Goal: Information Seeking & Learning: Understand process/instructions

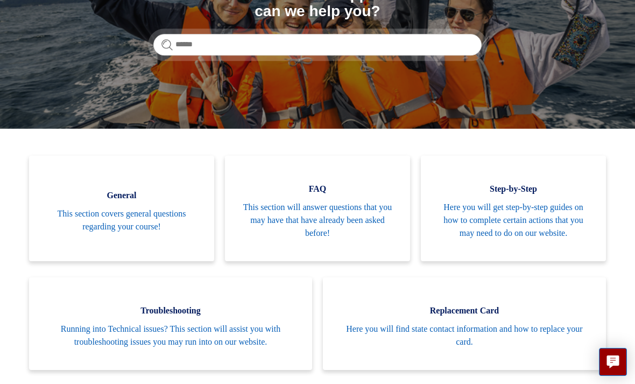
scroll to position [158, 0]
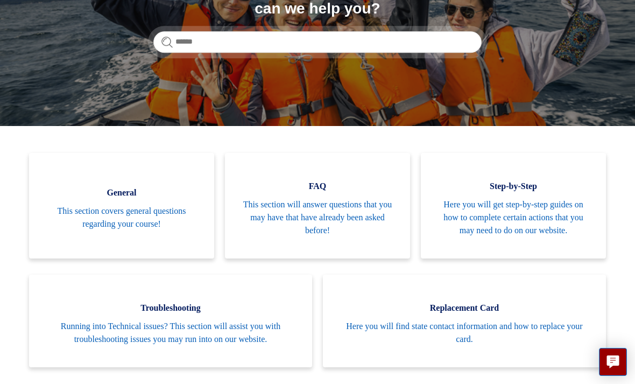
click at [113, 304] on span "Troubleshooting" at bounding box center [170, 307] width 251 height 13
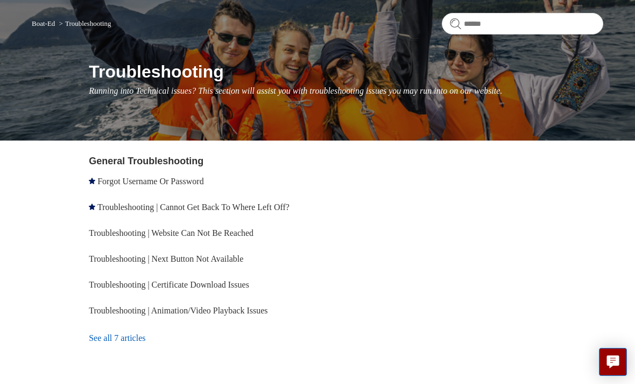
scroll to position [85, 0]
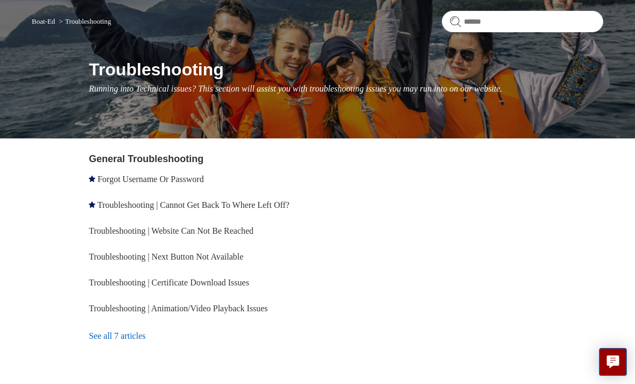
click at [287, 205] on link "Troubleshooting | Cannot Get Back To Where Left Off?" at bounding box center [193, 204] width 192 height 9
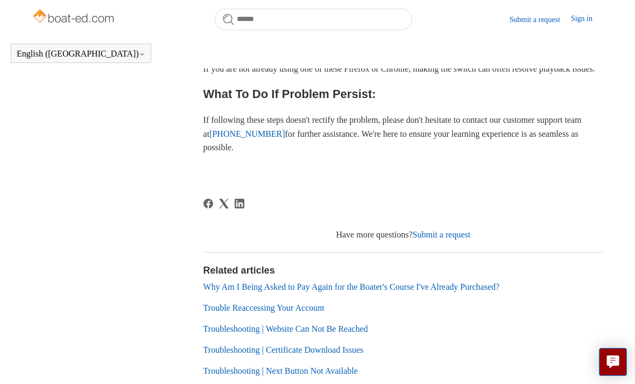
scroll to position [513, 0]
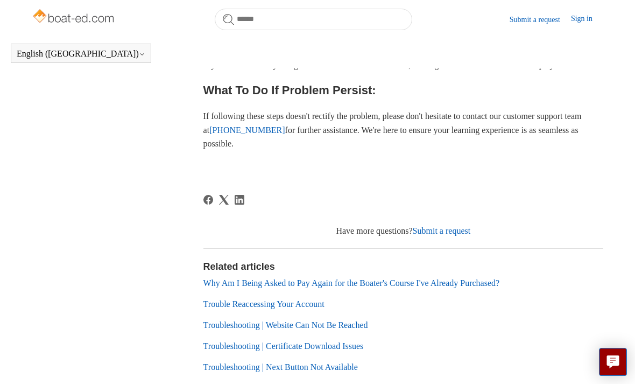
click at [379, 287] on link "Why Am I Being Asked to Pay Again for the Boater's Course I've Already Purchase…" at bounding box center [351, 282] width 297 height 9
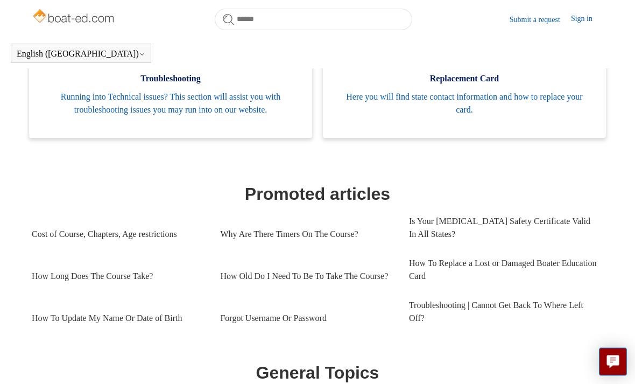
scroll to position [357, 0]
click at [443, 308] on link "Troubleshooting | Cannot Get Back To Where Left Off?" at bounding box center [503, 312] width 188 height 42
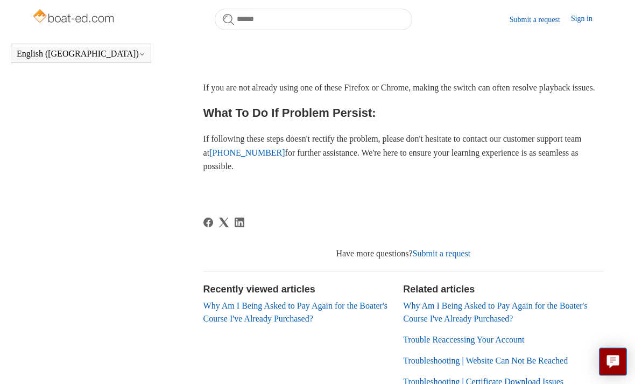
scroll to position [491, 0]
click at [329, 323] on link "Why Am I Being Asked to Pay Again for the Boater's Course I've Already Purchase…" at bounding box center [295, 312] width 184 height 22
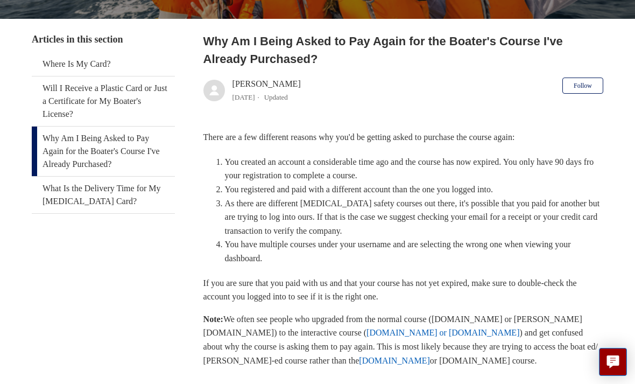
scroll to position [188, 0]
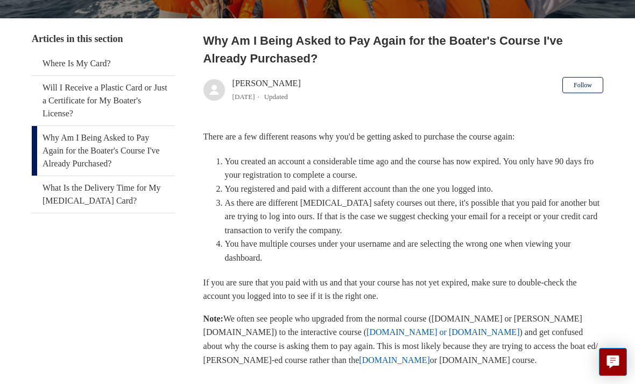
click at [359, 355] on link "Ilearntoboat.com" at bounding box center [394, 359] width 71 height 9
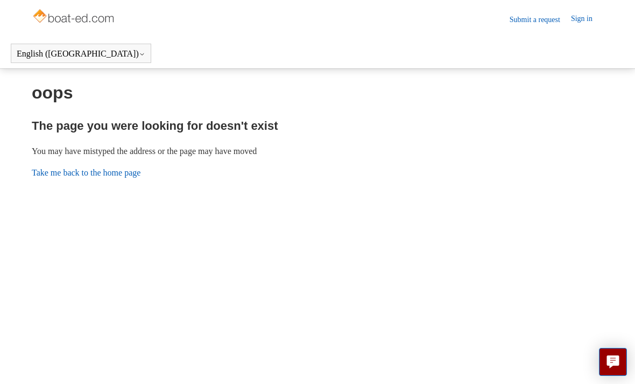
click at [129, 174] on link "Take me back to the home page" at bounding box center [86, 172] width 109 height 9
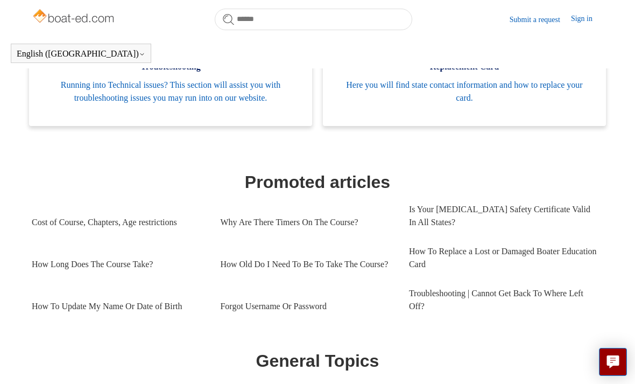
scroll to position [367, 0]
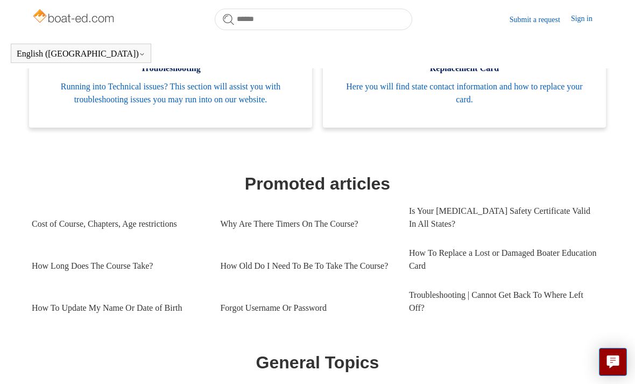
click at [440, 305] on link "Troubleshooting | Cannot Get Back To Where Left Off?" at bounding box center [503, 301] width 188 height 42
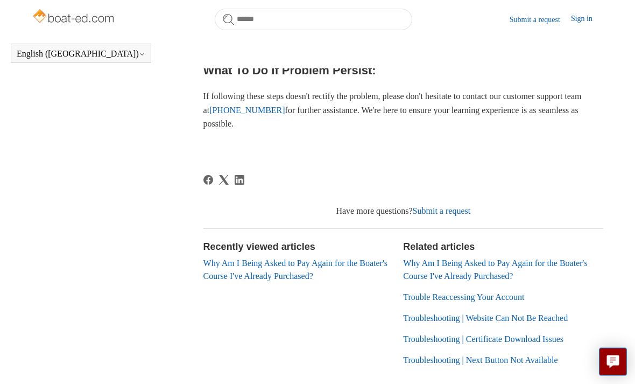
scroll to position [533, 0]
click at [336, 280] on link "Why Am I Being Asked to Pay Again for the Boater's Course I've Already Purchase…" at bounding box center [295, 269] width 184 height 22
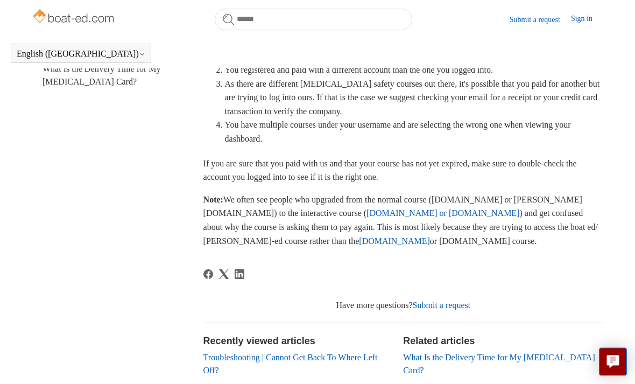
scroll to position [277, 0]
click at [367, 209] on link "ilearntoboat.com or ilearntohunt.com" at bounding box center [443, 212] width 153 height 9
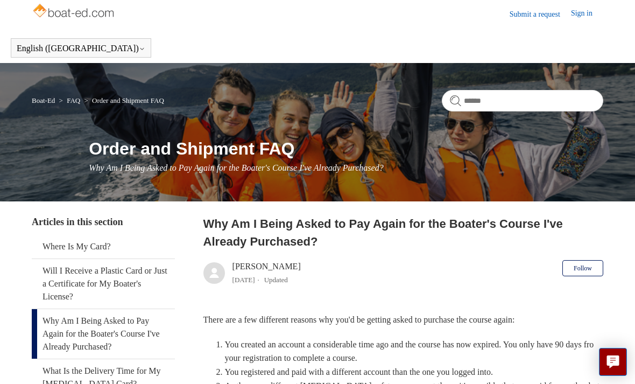
scroll to position [0, 0]
